Goal: Task Accomplishment & Management: Use online tool/utility

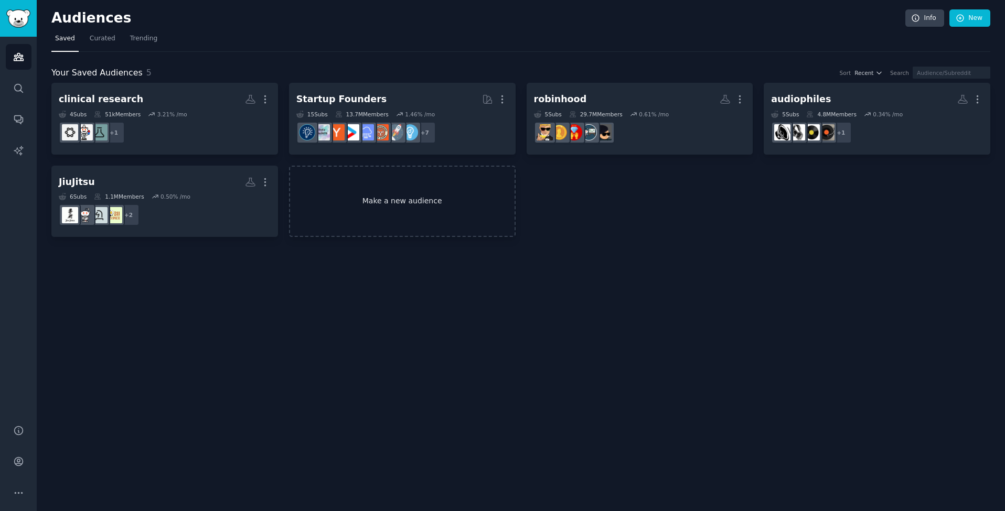
click at [395, 218] on link "Make a new audience" at bounding box center [402, 202] width 227 height 72
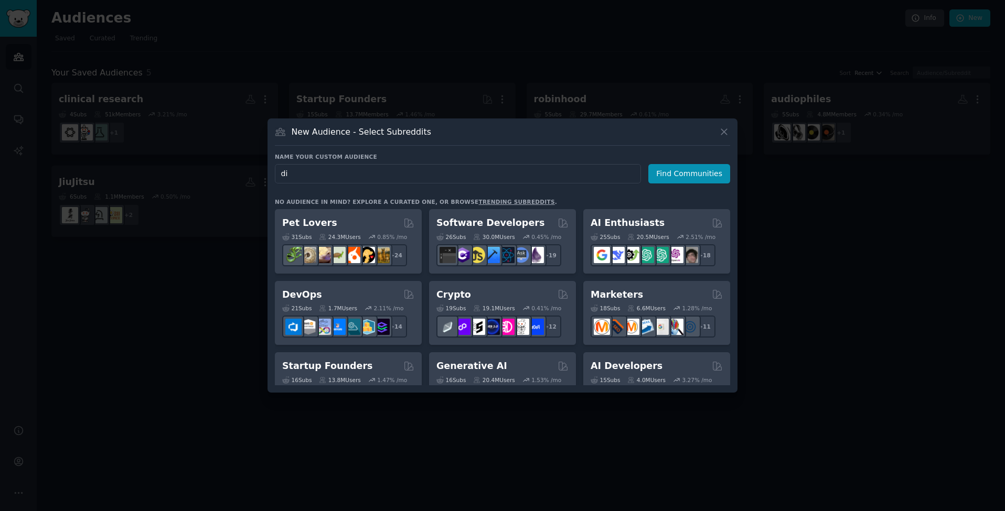
type input "d"
type input "pathologists"
click at [691, 174] on button "Find Communities" at bounding box center [689, 173] width 82 height 19
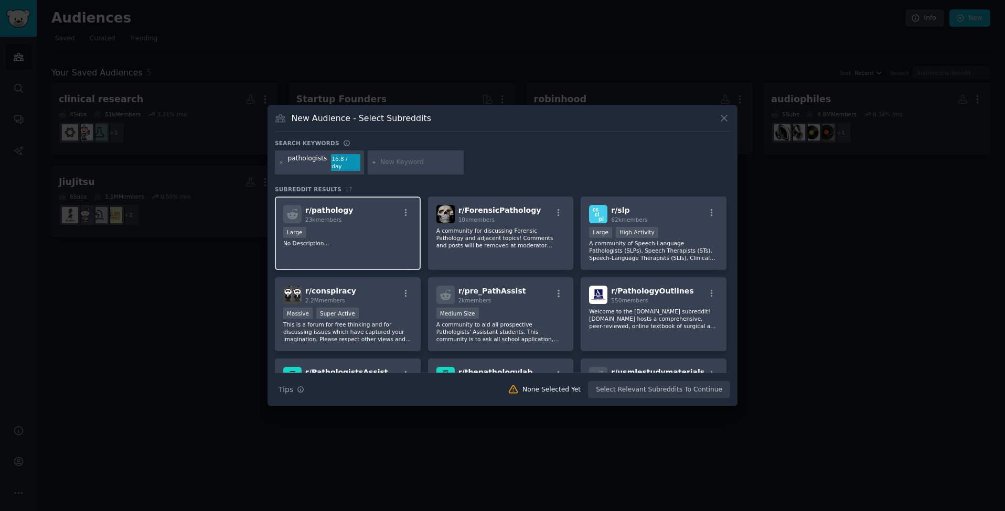
click at [375, 240] on p "No Description..." at bounding box center [347, 243] width 129 height 7
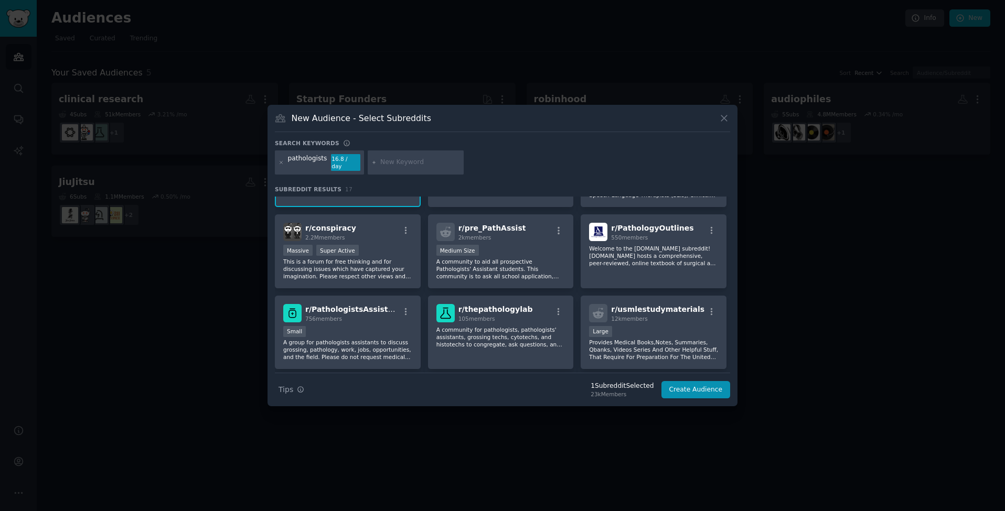
scroll to position [66, 0]
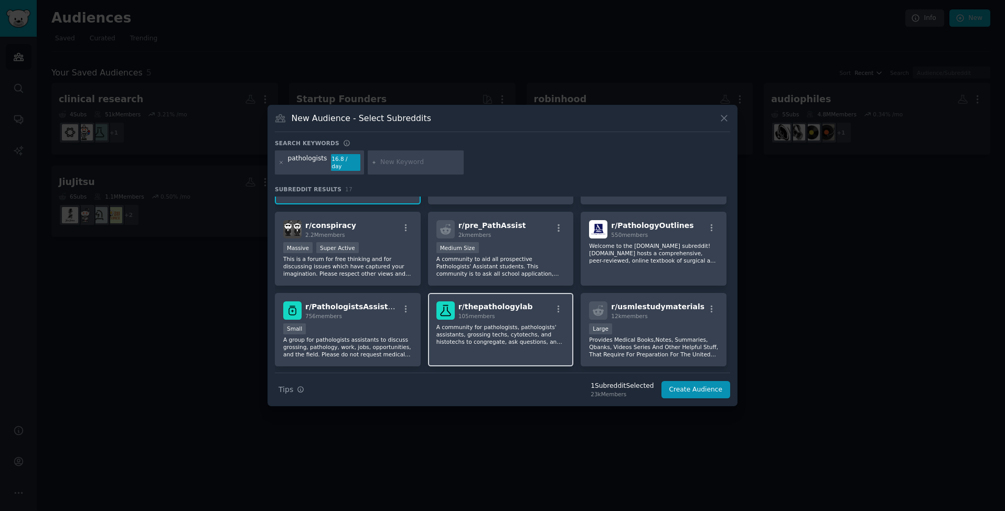
click at [482, 316] on span "105 members" at bounding box center [476, 316] width 37 height 6
click at [377, 336] on p "A group for pathologists assistants to discuss grossing, pathology, work, jobs,…" at bounding box center [347, 347] width 129 height 22
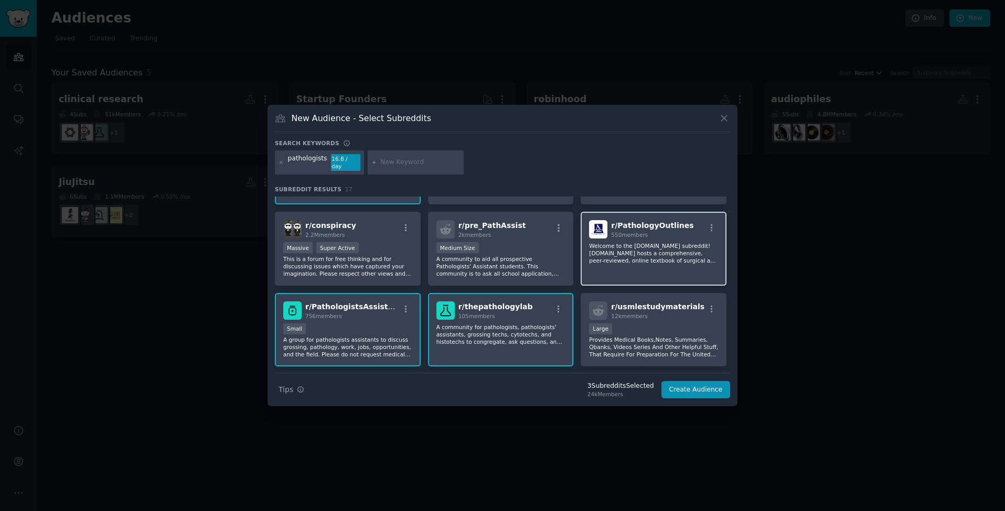
click at [699, 250] on p "Welcome to the [DOMAIN_NAME] subreddit! [DOMAIN_NAME] hosts a comprehensive, pe…" at bounding box center [653, 253] width 129 height 22
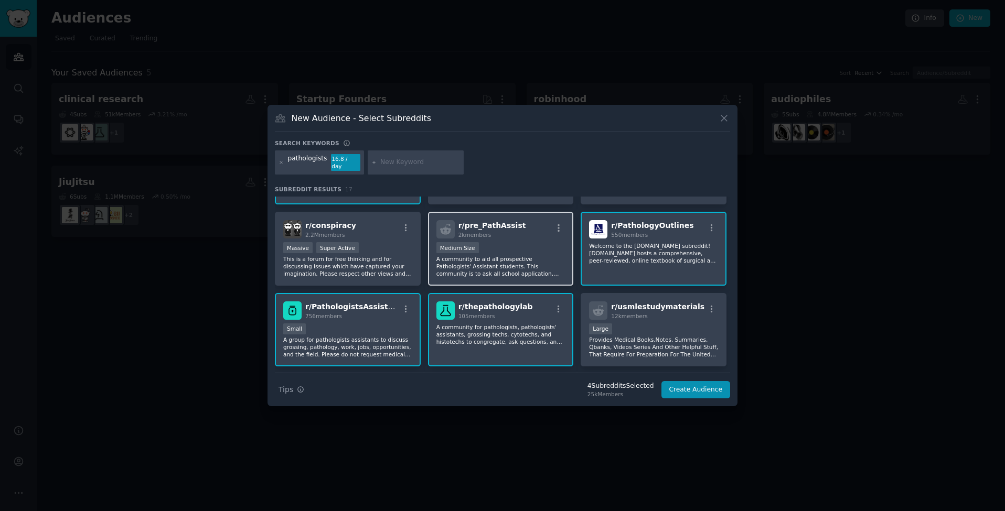
click at [523, 266] on p "A community to aid all prospective Pathologists' Assistant students. This commu…" at bounding box center [500, 266] width 129 height 22
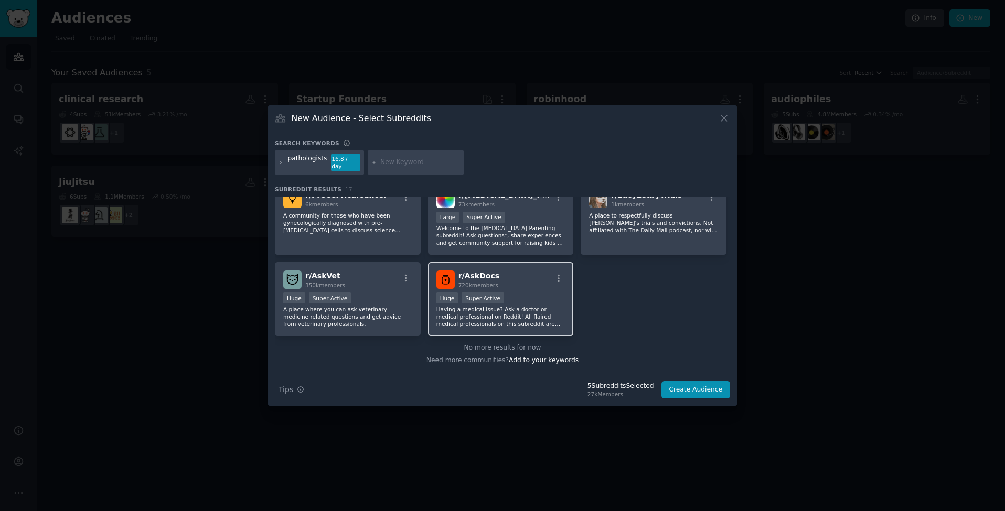
scroll to position [339, 0]
click at [688, 392] on button "Create Audience" at bounding box center [695, 390] width 69 height 18
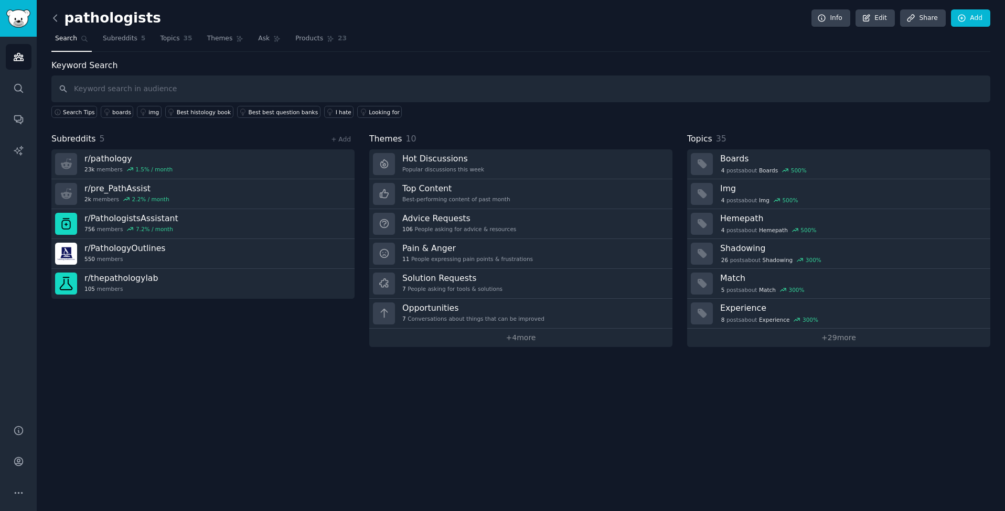
click at [56, 18] on icon at bounding box center [55, 18] width 11 height 11
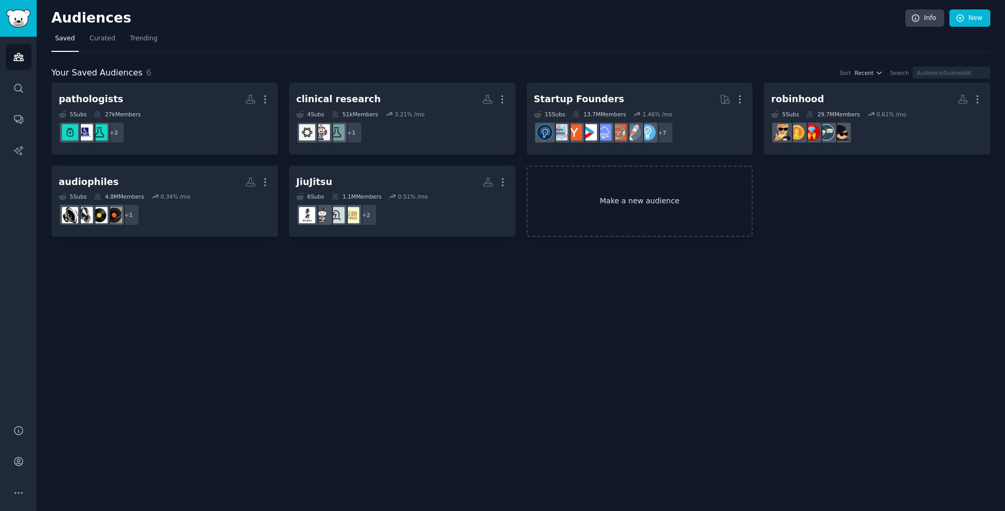
click at [616, 229] on link "Make a new audience" at bounding box center [639, 202] width 227 height 72
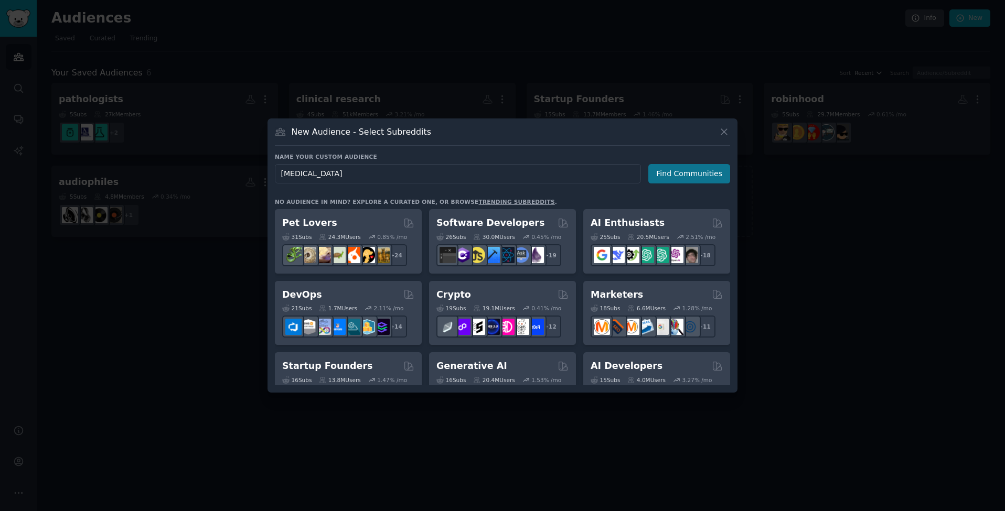
type input "[MEDICAL_DATA]"
click at [703, 168] on button "Find Communities" at bounding box center [689, 173] width 82 height 19
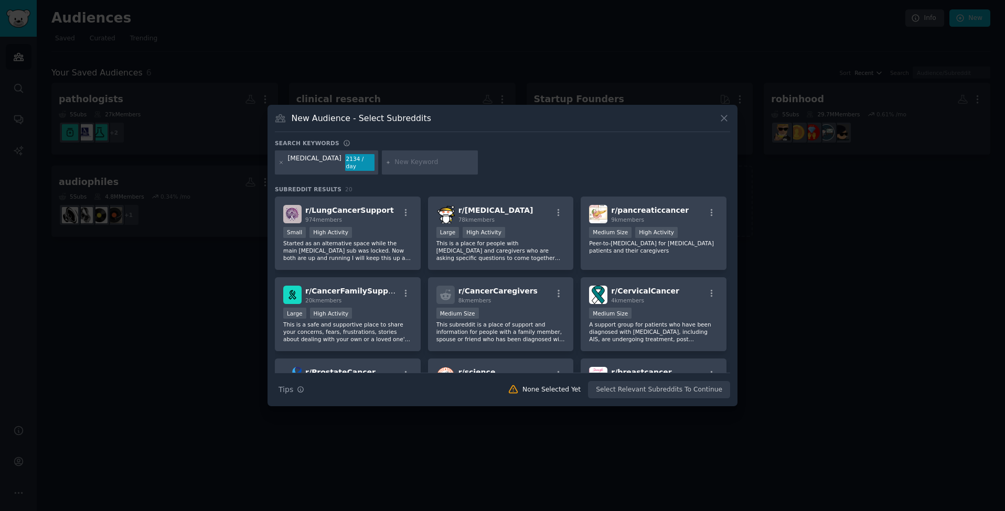
click at [833, 278] on div at bounding box center [502, 255] width 1005 height 511
